Goal: Task Accomplishment & Management: Manage account settings

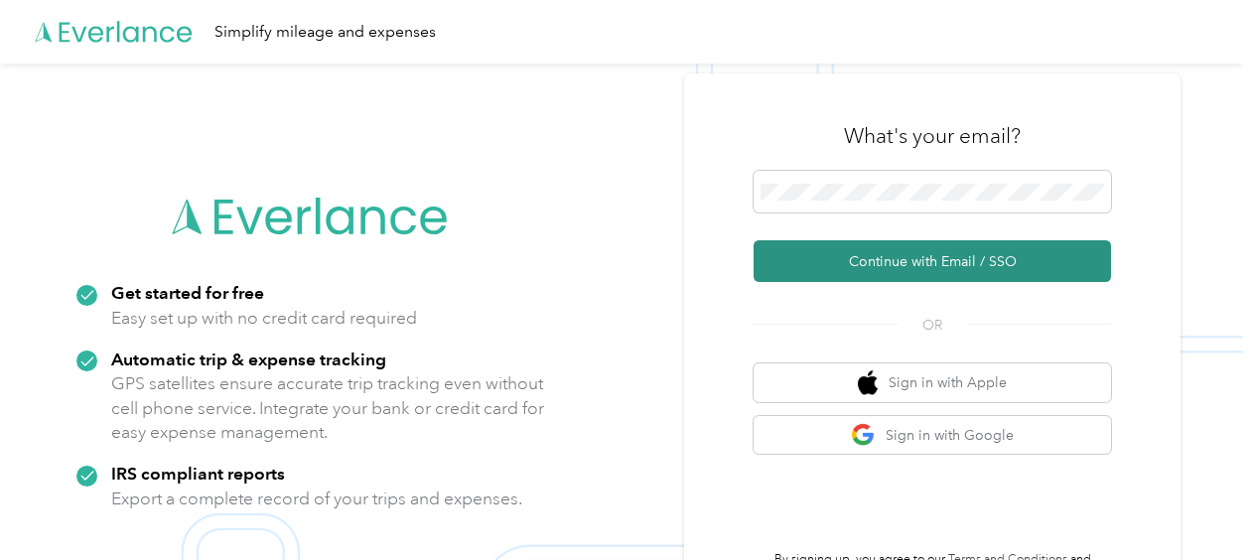
click at [884, 256] on button "Continue with Email / SSO" at bounding box center [933, 261] width 358 height 42
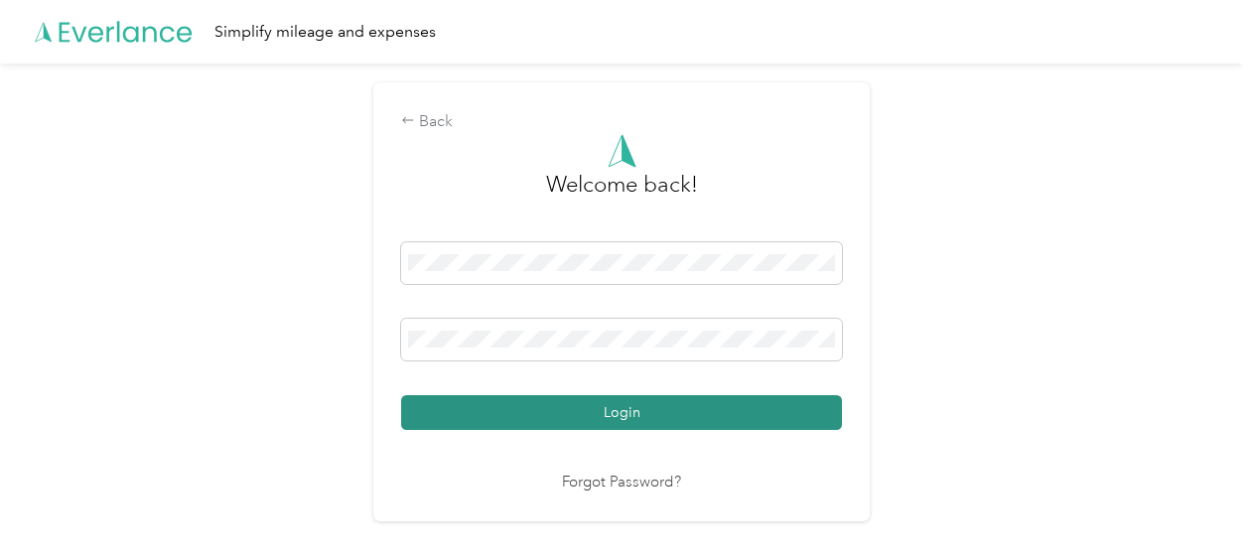
click at [711, 403] on button "Login" at bounding box center [621, 412] width 441 height 35
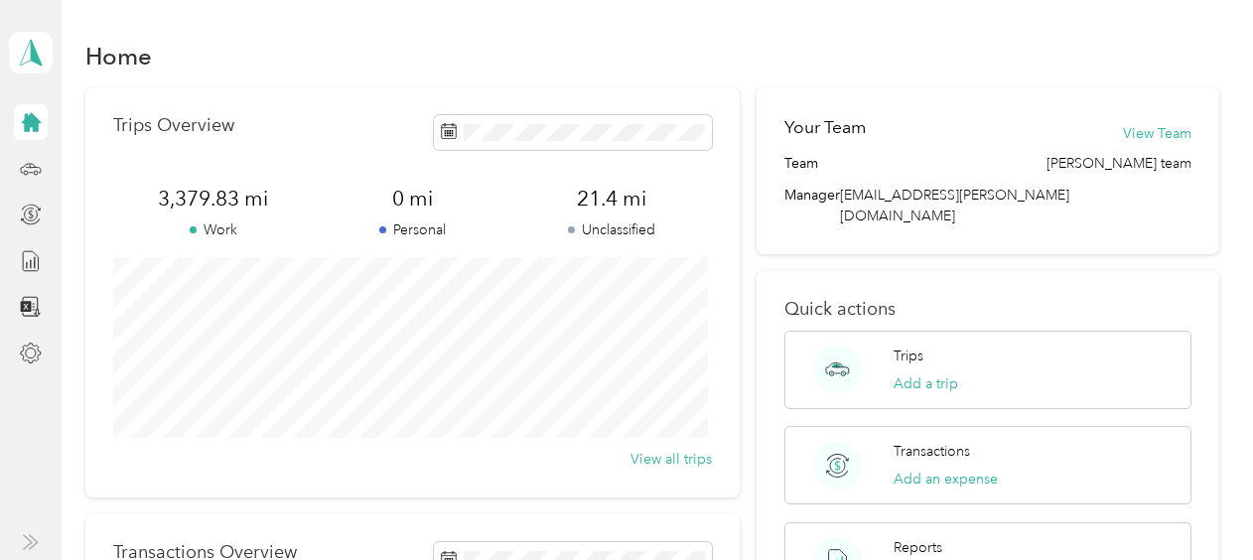
click at [32, 123] on icon at bounding box center [31, 122] width 19 height 19
click at [28, 173] on circle at bounding box center [26, 173] width 4 height 4
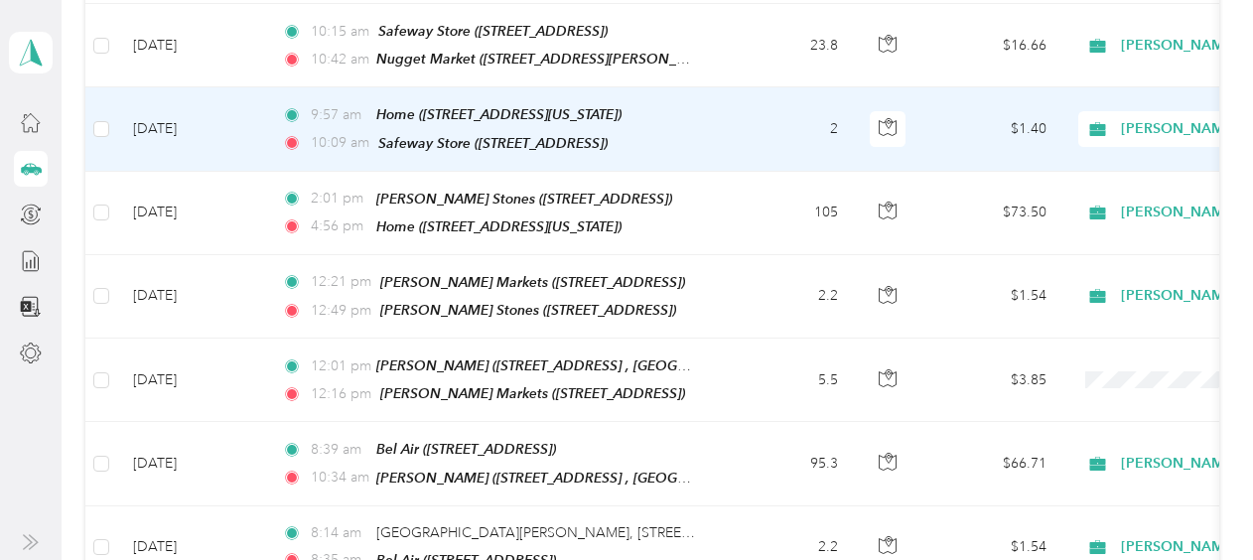
scroll to position [695, 0]
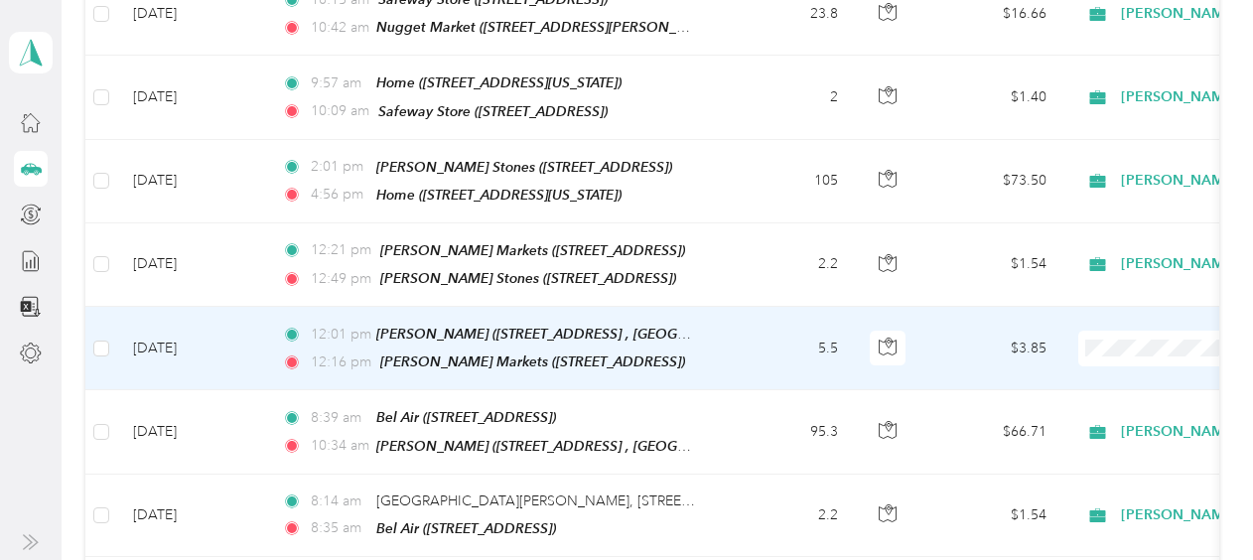
click at [1104, 365] on span "[PERSON_NAME]" at bounding box center [1149, 363] width 184 height 21
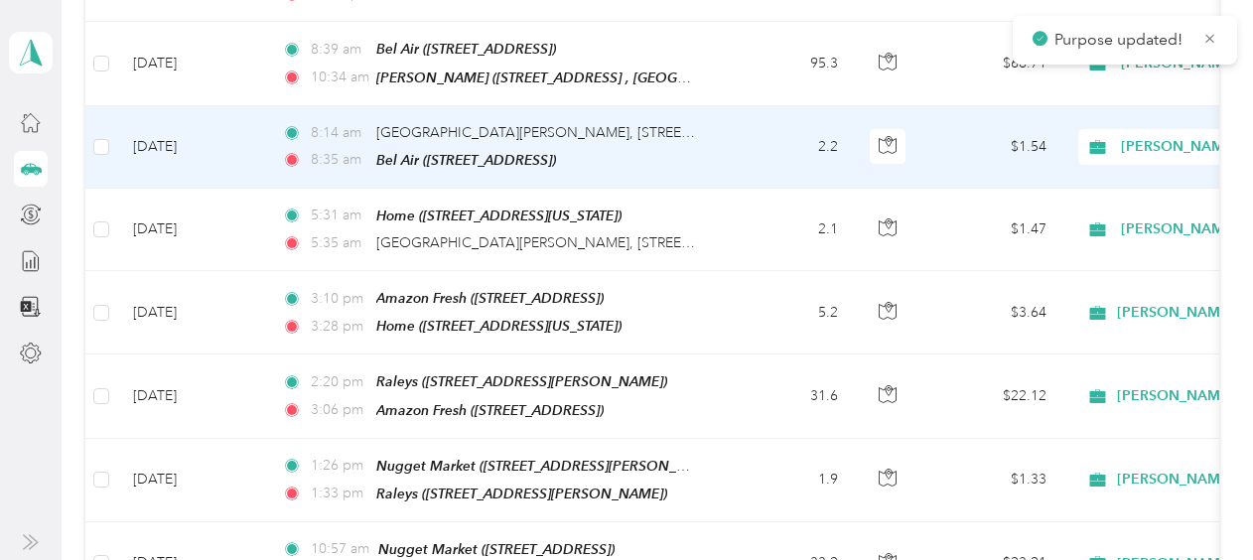
scroll to position [1092, 0]
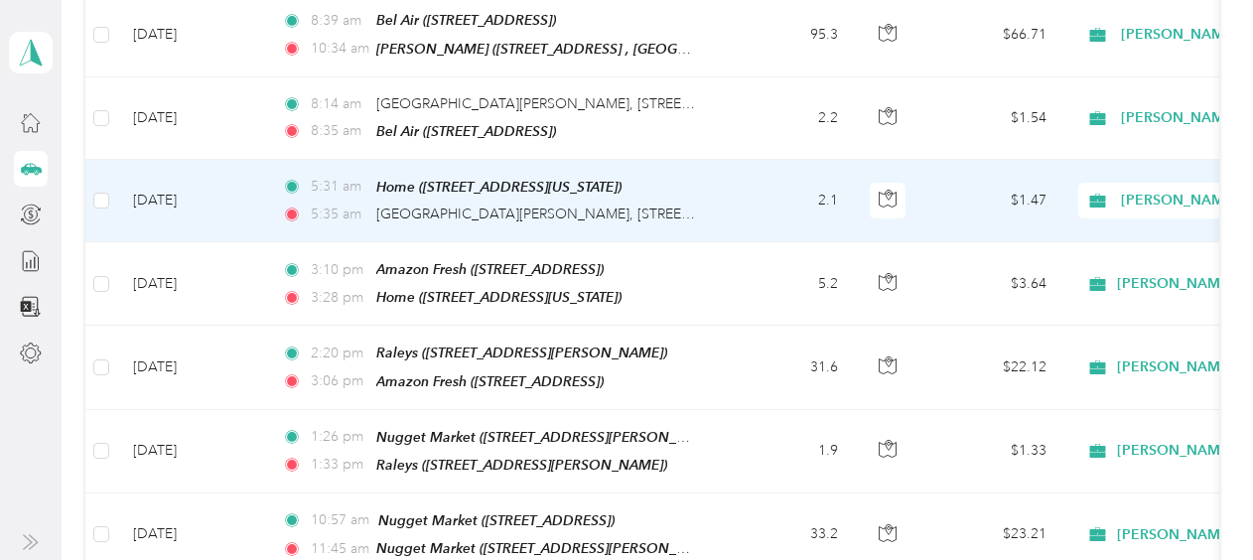
click at [1190, 190] on span "[PERSON_NAME]" at bounding box center [1212, 201] width 182 height 22
click at [1133, 246] on span "Personal" at bounding box center [1149, 247] width 184 height 21
click at [1172, 190] on span "Personal" at bounding box center [1212, 201] width 182 height 22
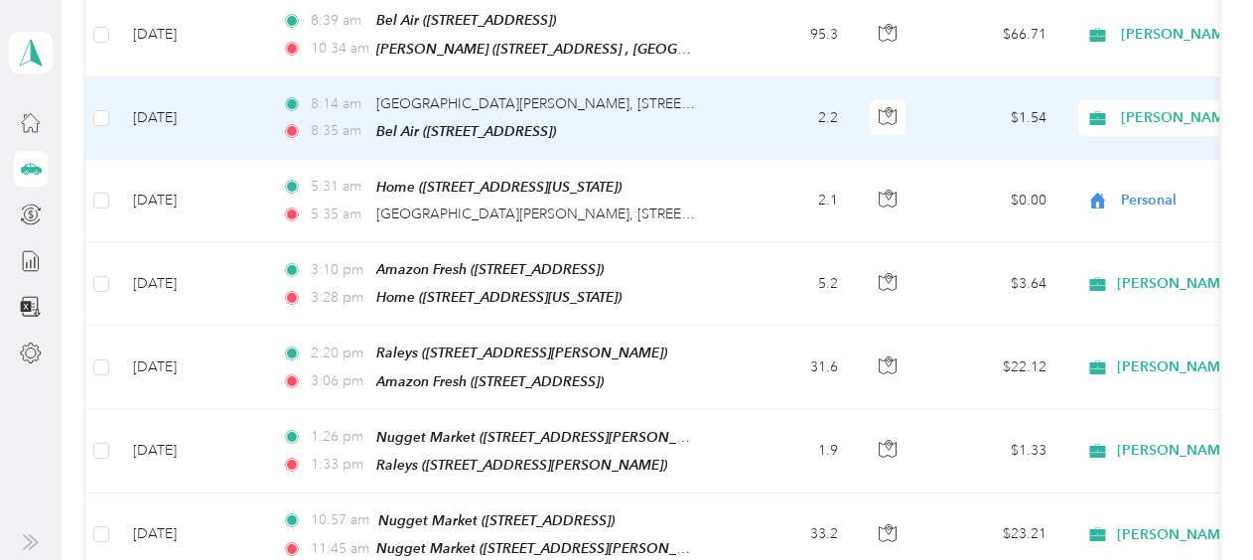
click at [650, 120] on div "8:35 am Bel Air ([STREET_ADDRESS])" at bounding box center [490, 131] width 417 height 23
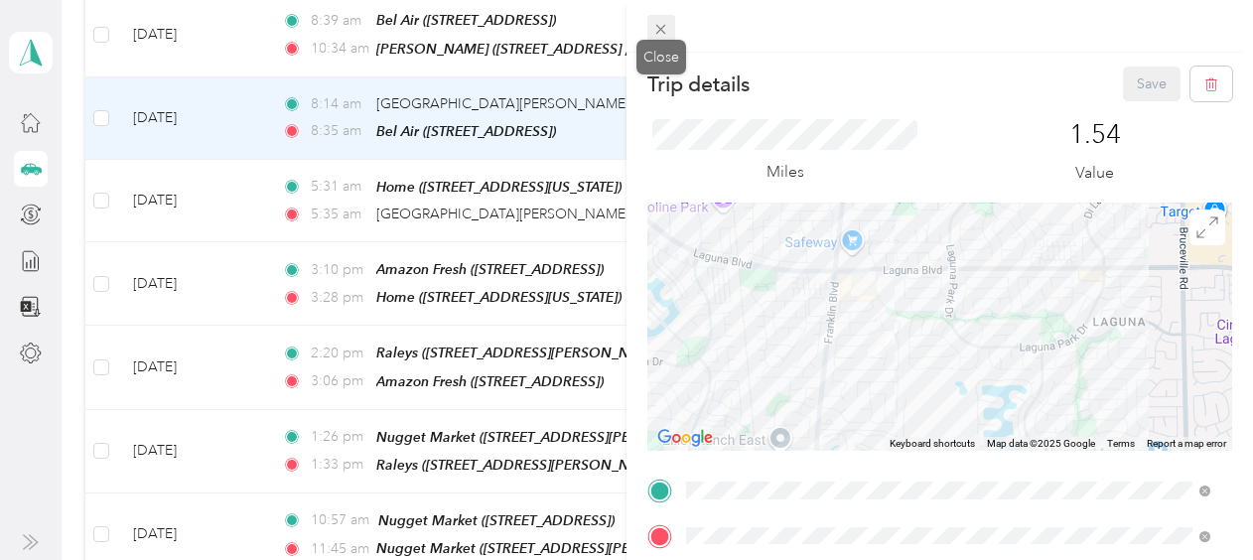
click at [655, 29] on icon at bounding box center [660, 29] width 17 height 17
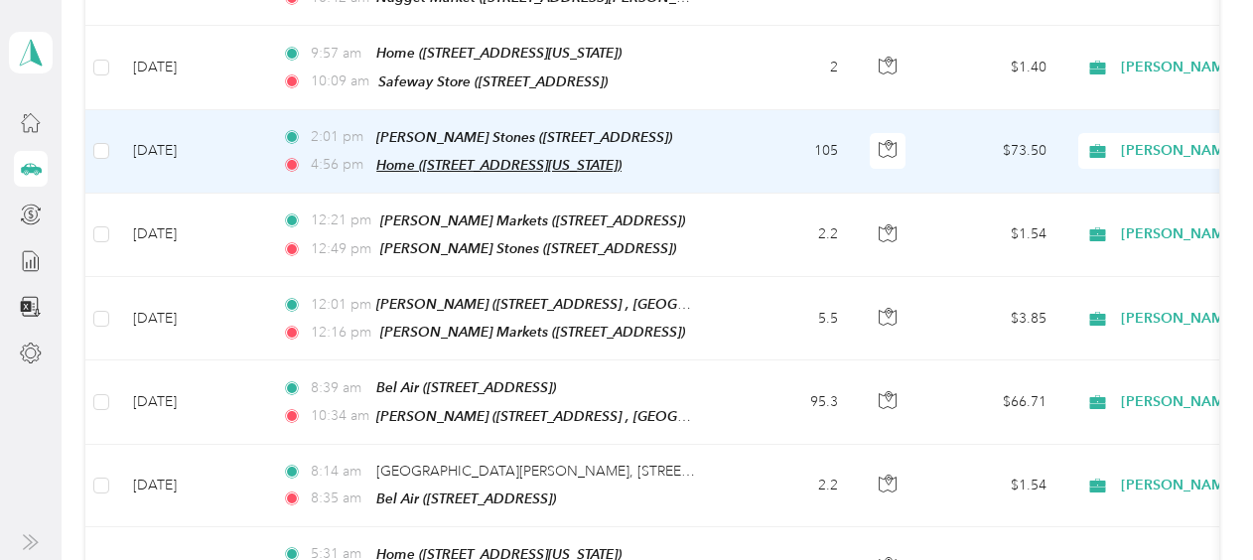
scroll to position [695, 0]
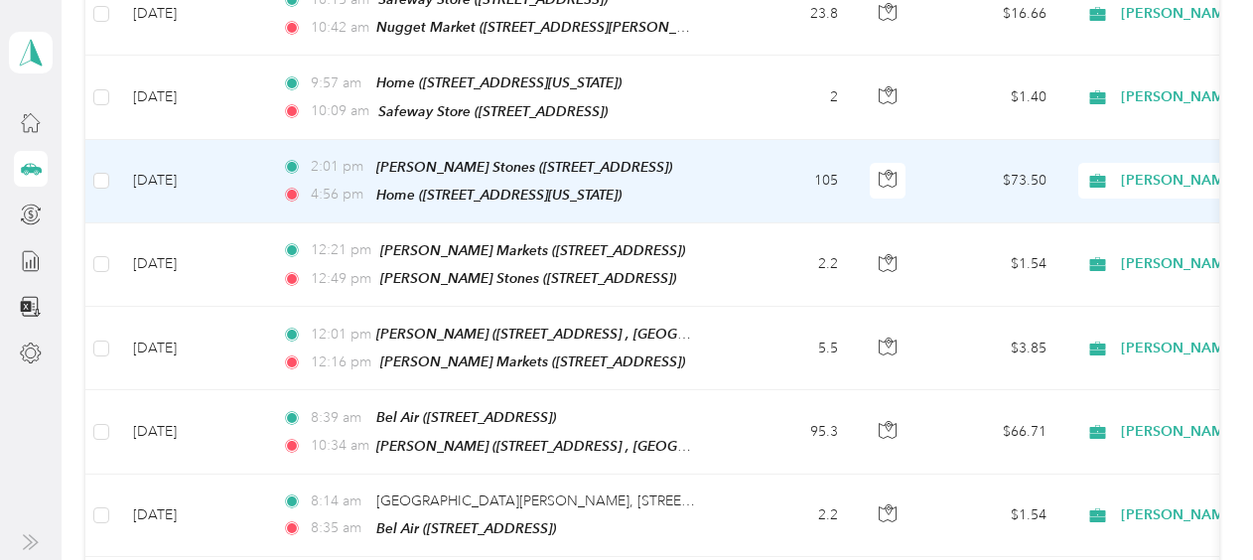
click at [232, 168] on td "[DATE]" at bounding box center [191, 181] width 149 height 83
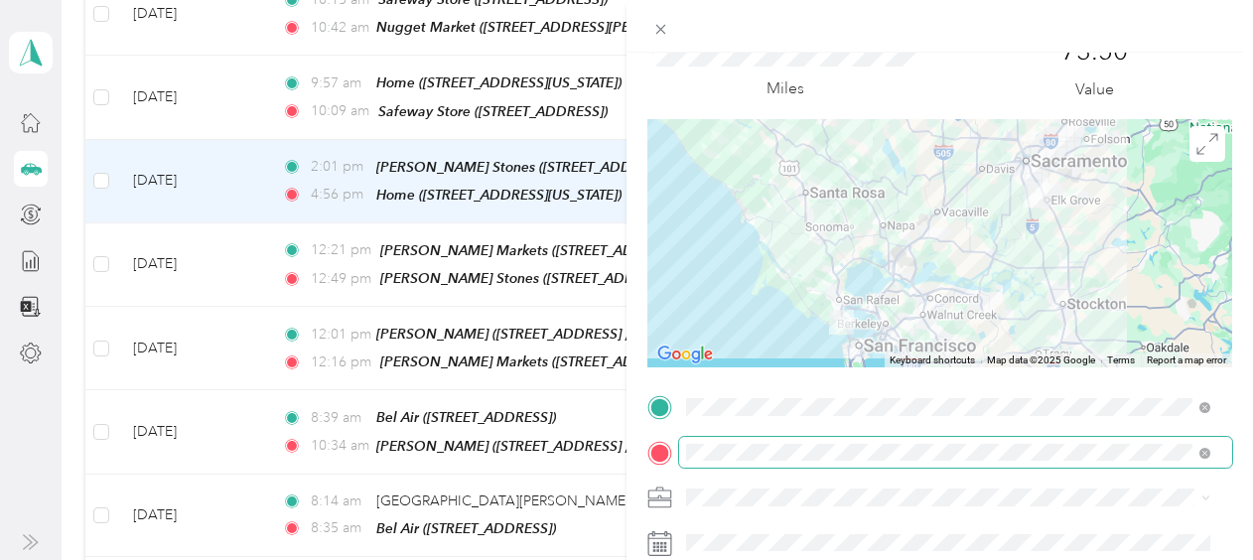
scroll to position [199, 0]
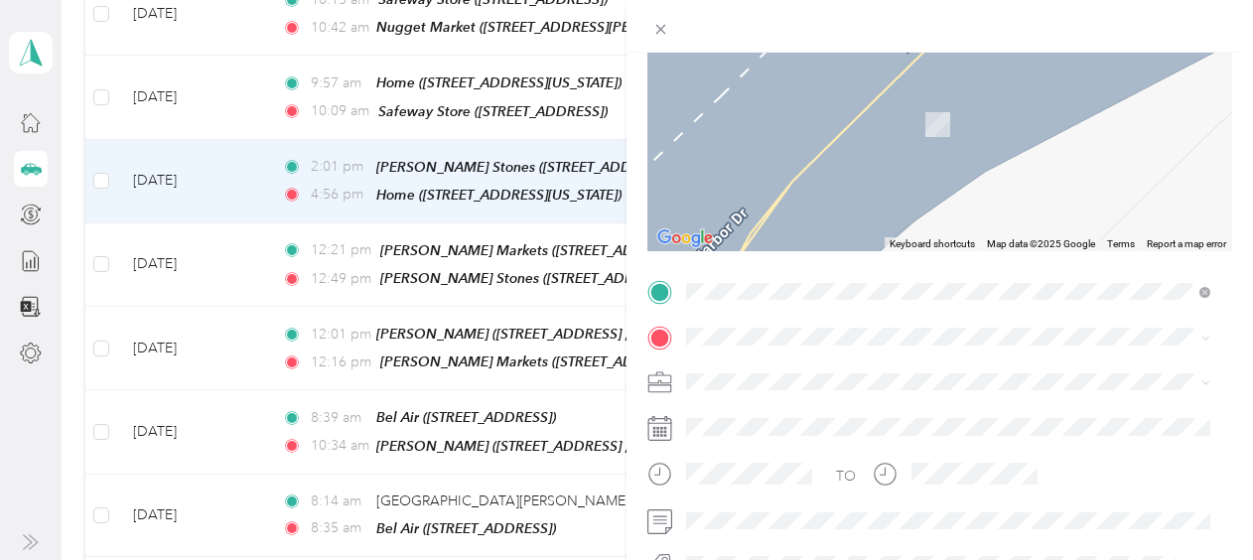
click at [1107, 118] on div "TEAM Sprouts Farmers Market [STREET_ADDRESS][GEOGRAPHIC_DATA], [GEOGRAPHIC_DATA]" at bounding box center [948, 117] width 510 height 56
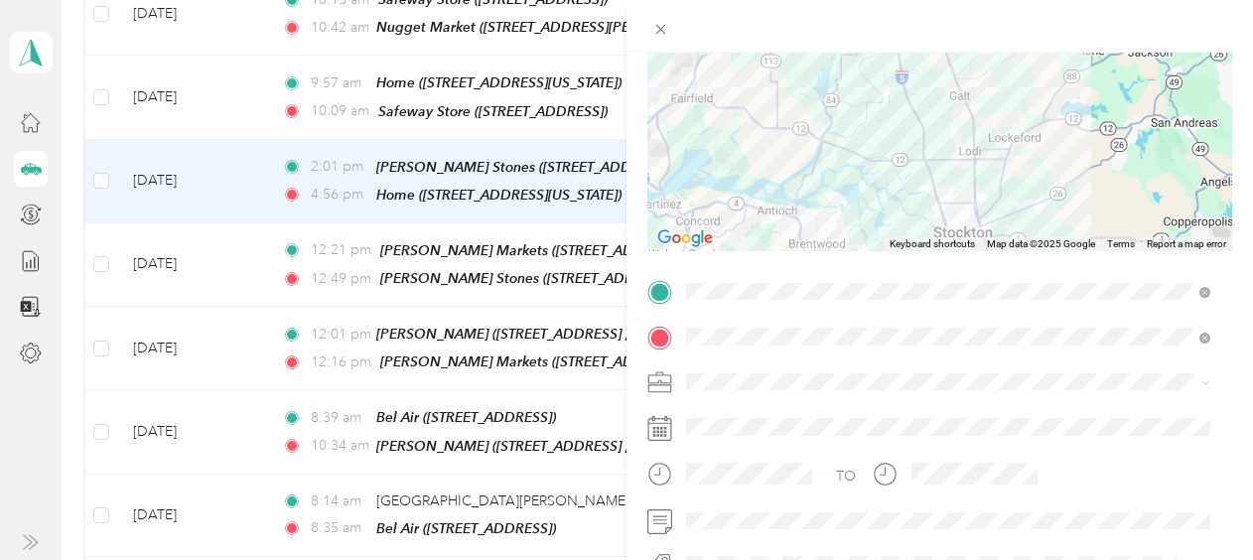
scroll to position [0, 0]
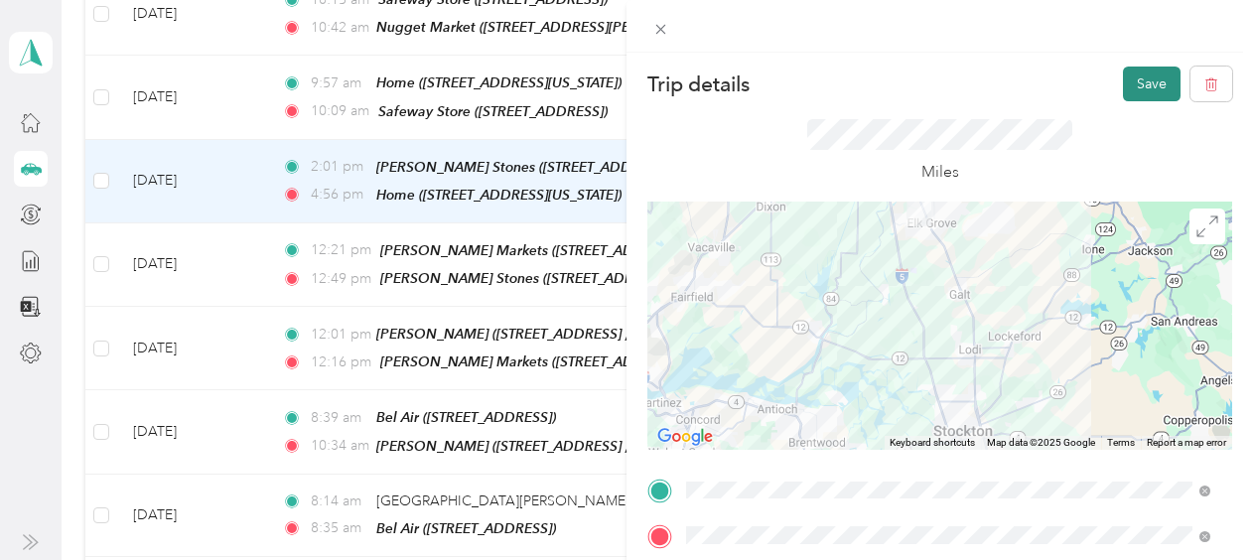
click at [1138, 78] on button "Save" at bounding box center [1152, 84] width 58 height 35
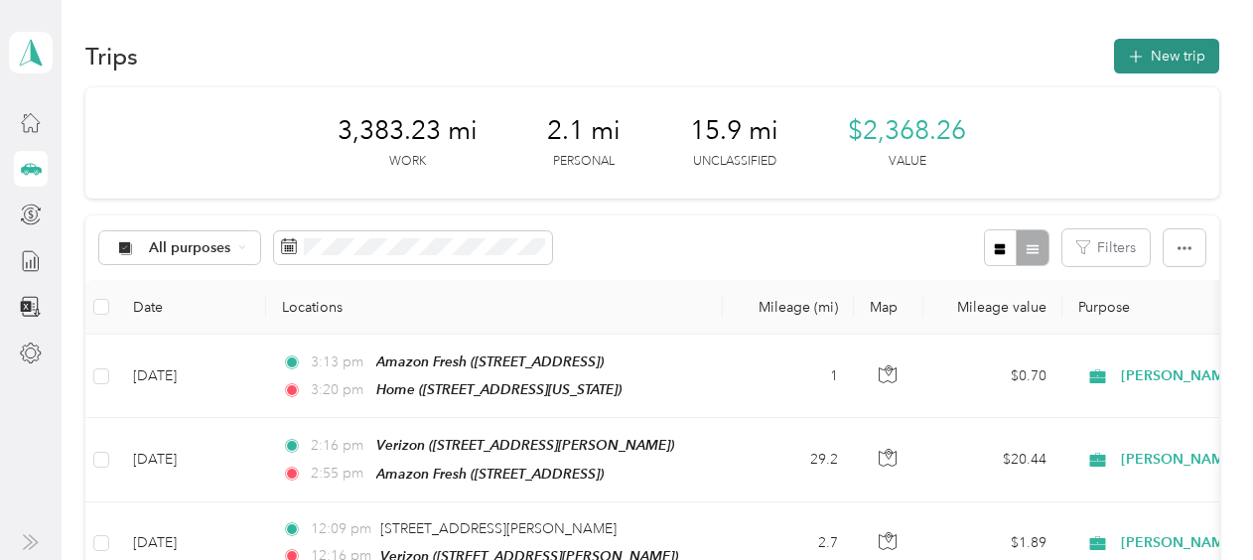
click at [1162, 52] on button "New trip" at bounding box center [1166, 56] width 105 height 35
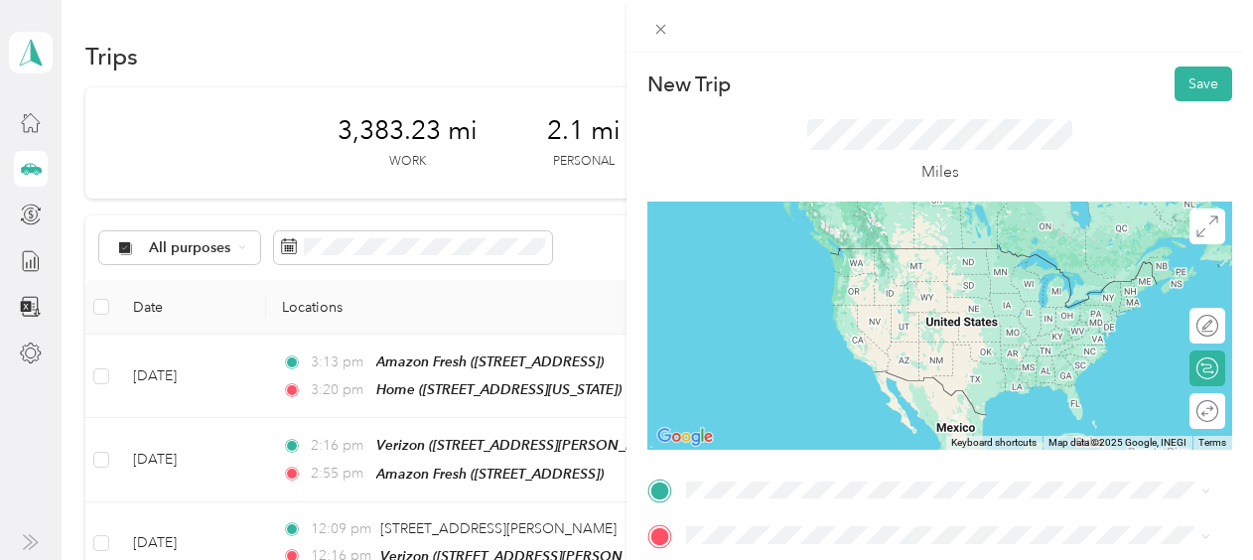
click at [947, 257] on div "TEAM Sprouts Farmers Market" at bounding box center [835, 254] width 223 height 24
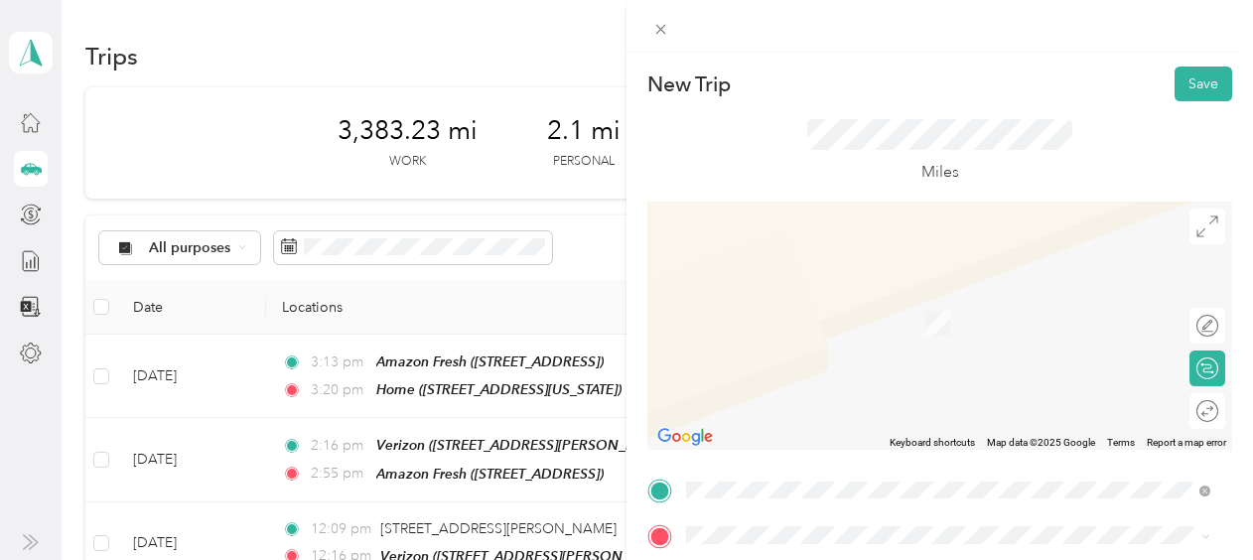
click at [802, 294] on span "[STREET_ADDRESS][US_STATE]" at bounding box center [823, 285] width 199 height 18
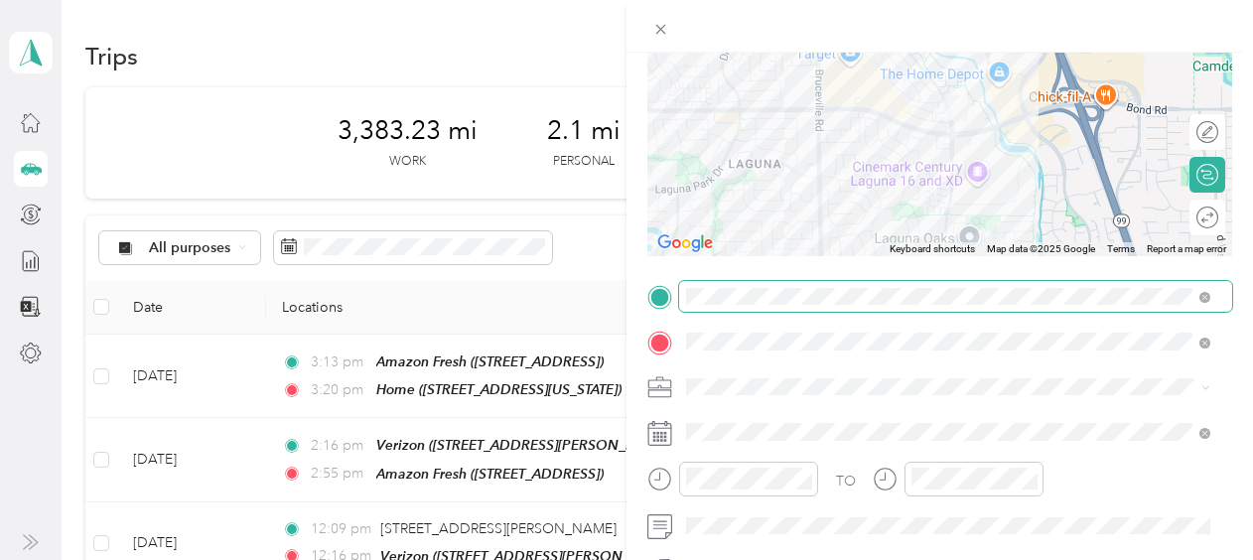
scroll to position [199, 0]
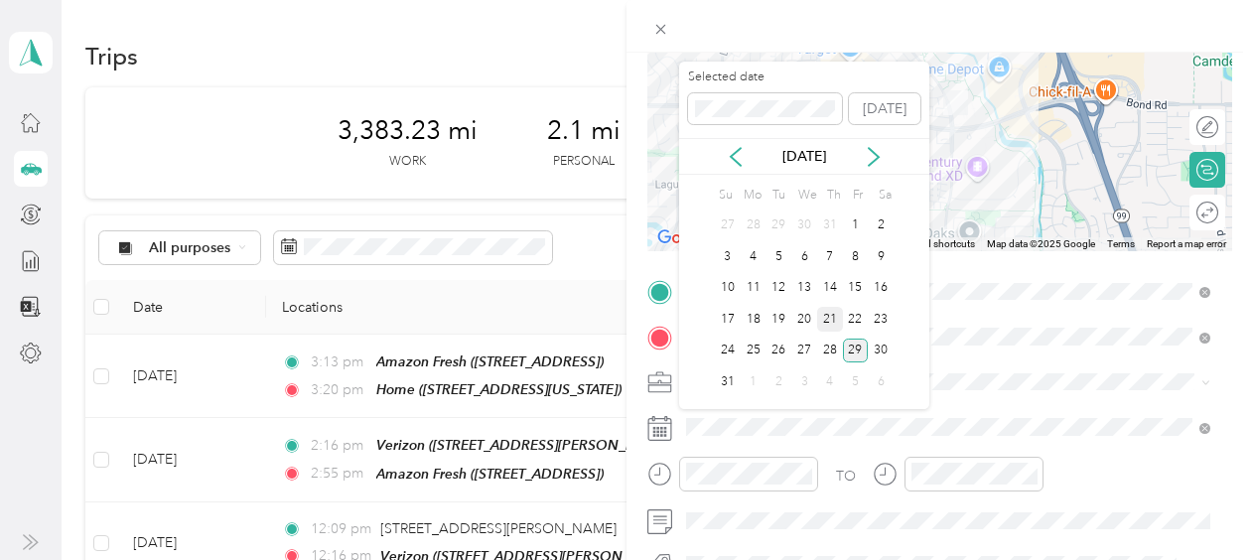
click at [826, 318] on div "21" at bounding box center [830, 319] width 26 height 25
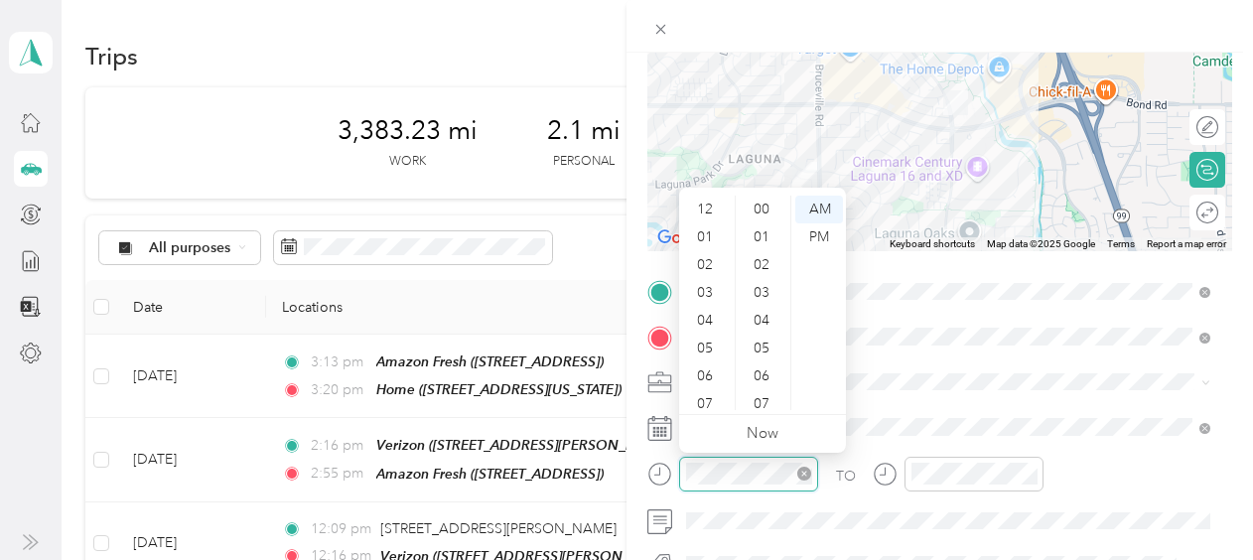
scroll to position [119, 0]
click at [707, 231] on div "05" at bounding box center [707, 229] width 48 height 28
click at [761, 242] on div "44" at bounding box center [764, 237] width 48 height 28
click at [819, 234] on div "PM" at bounding box center [819, 237] width 48 height 28
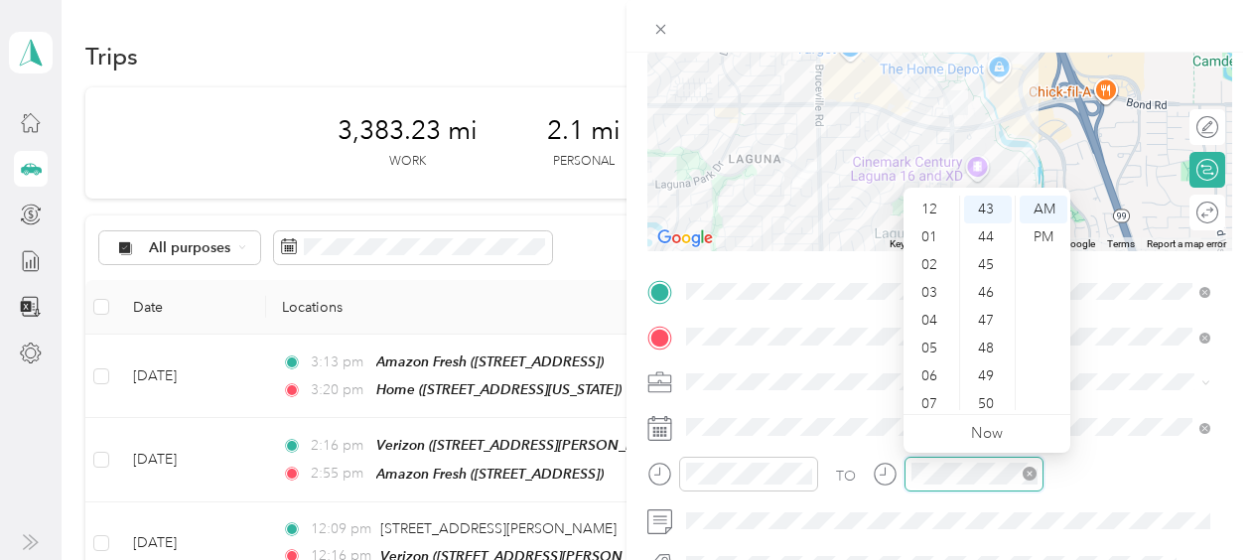
scroll to position [119, 0]
click at [930, 227] on div "05" at bounding box center [932, 229] width 48 height 28
click at [987, 377] on div "52" at bounding box center [988, 380] width 48 height 28
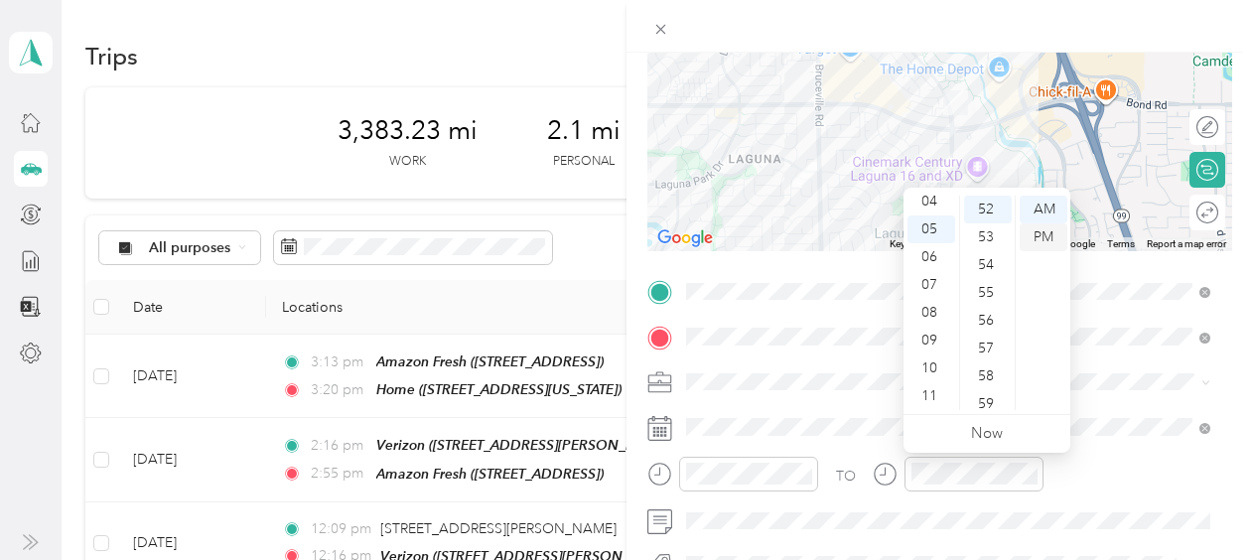
click at [1038, 235] on div "PM" at bounding box center [1044, 237] width 48 height 28
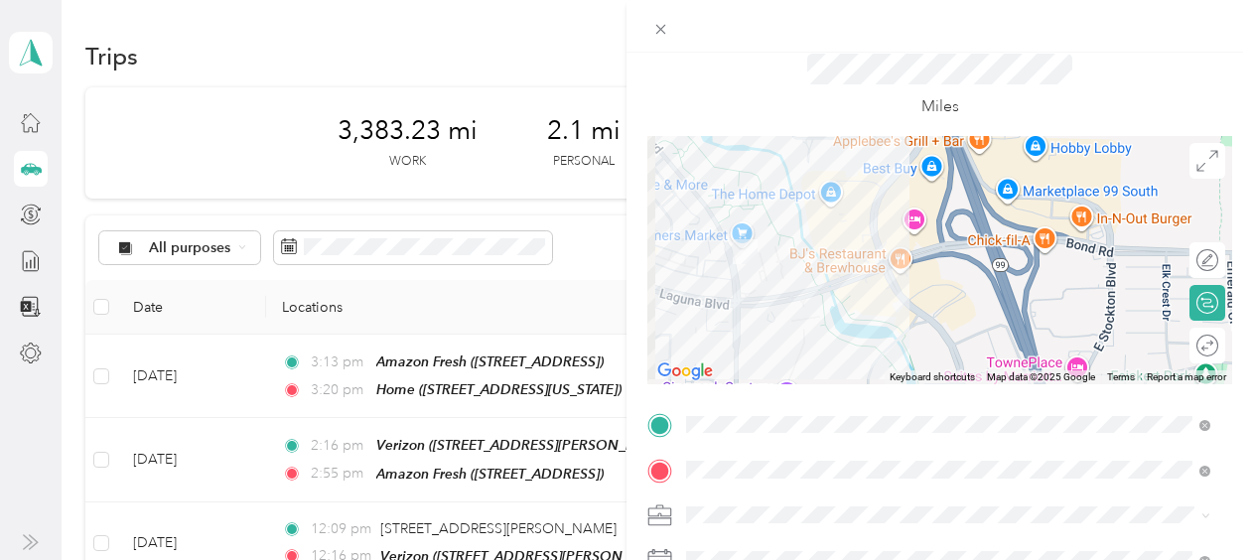
scroll to position [0, 0]
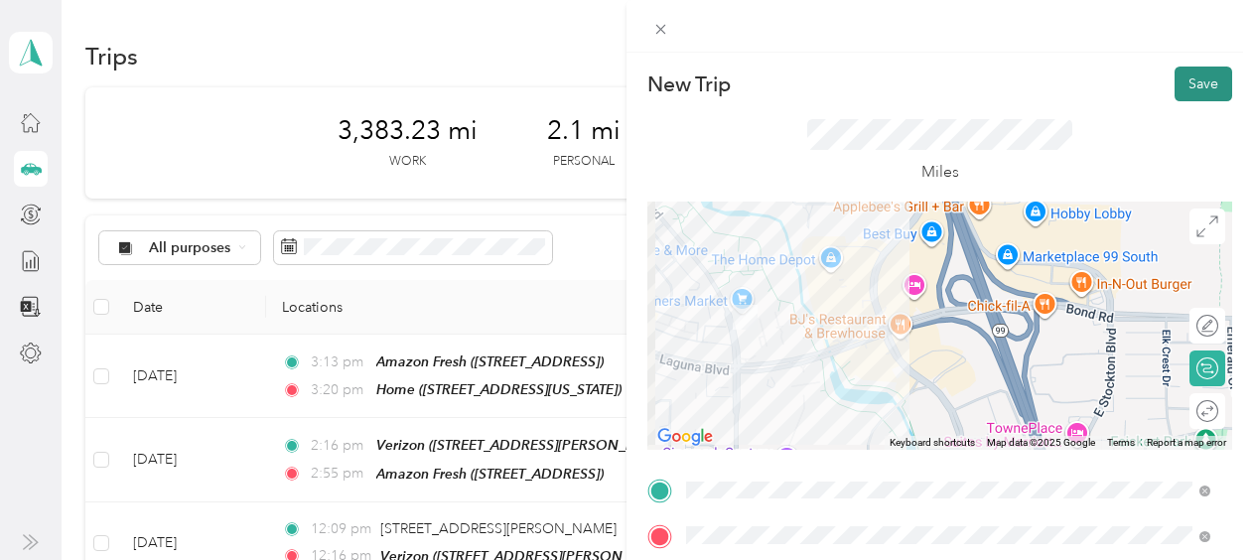
click at [1180, 77] on button "Save" at bounding box center [1204, 84] width 58 height 35
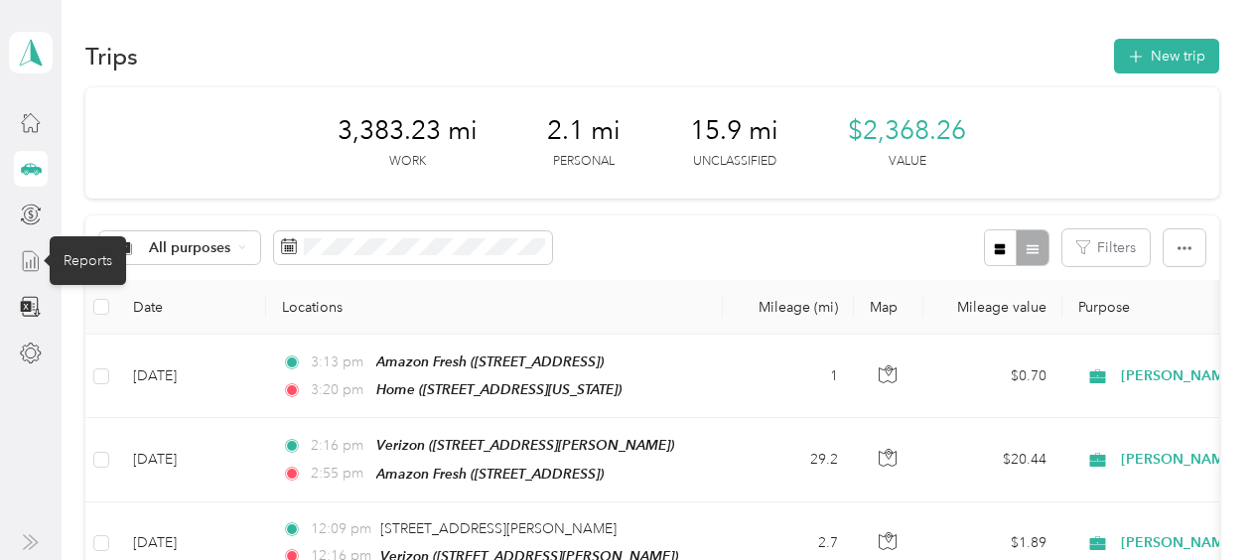
click at [34, 253] on icon at bounding box center [31, 261] width 22 height 22
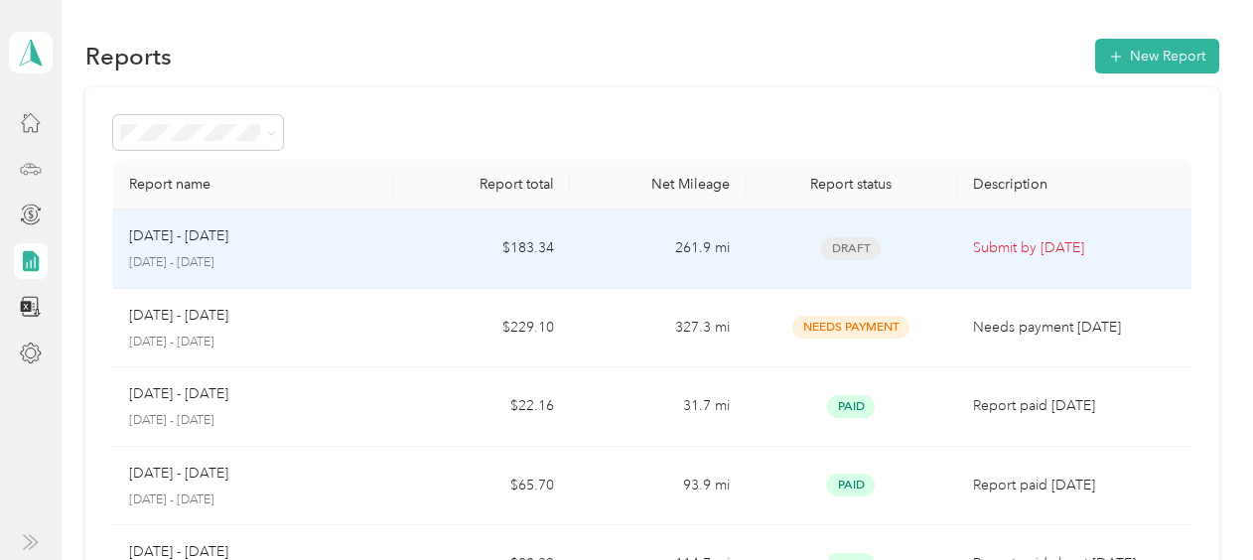
click at [383, 243] on td "[DATE] - [DATE] [DATE] - [DATE]" at bounding box center [253, 249] width 281 height 79
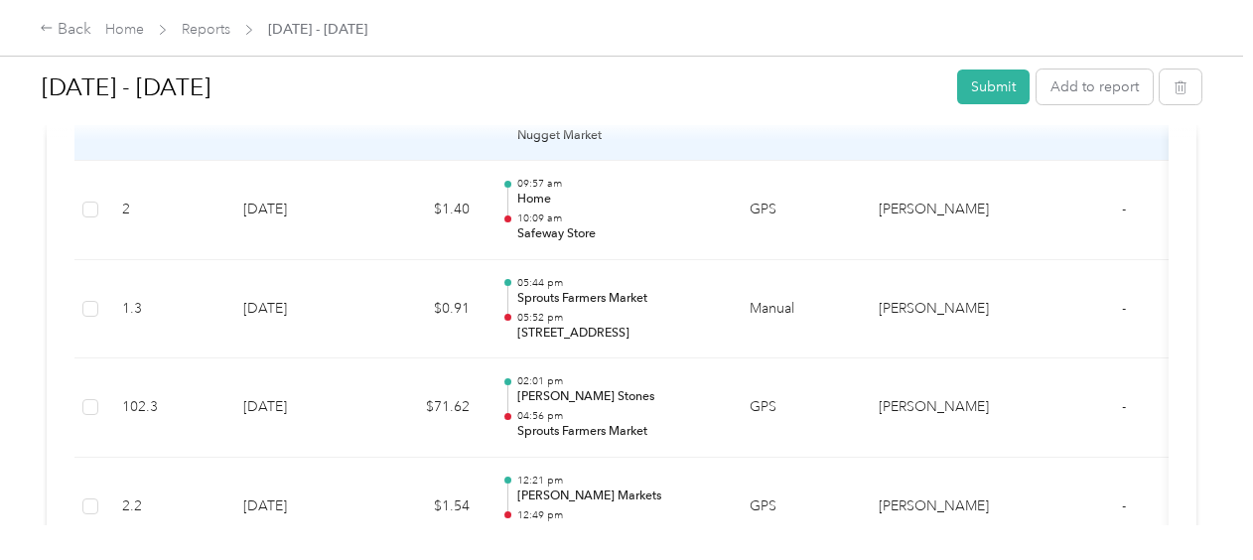
scroll to position [894, 0]
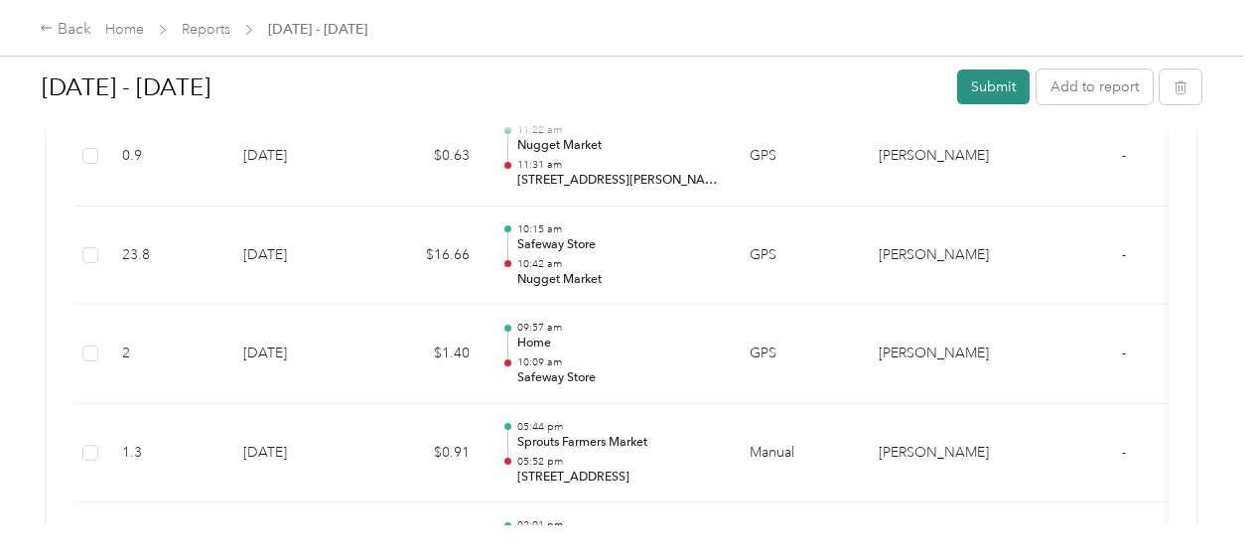
click at [996, 88] on button "Submit" at bounding box center [993, 87] width 72 height 35
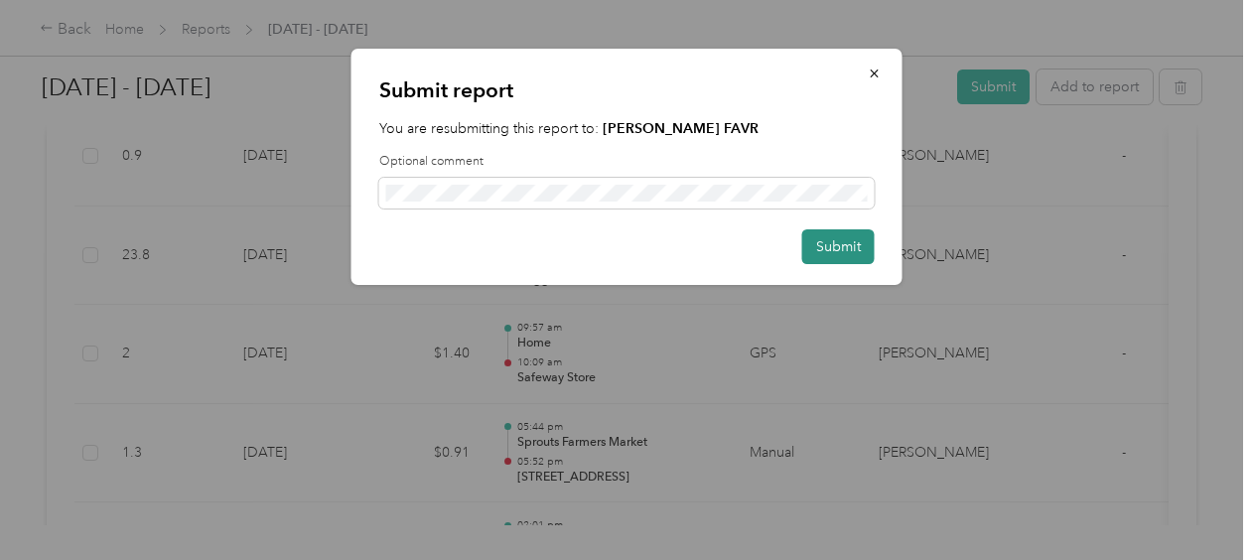
click at [834, 241] on button "Submit" at bounding box center [838, 246] width 72 height 35
